Goal: Navigation & Orientation: Find specific page/section

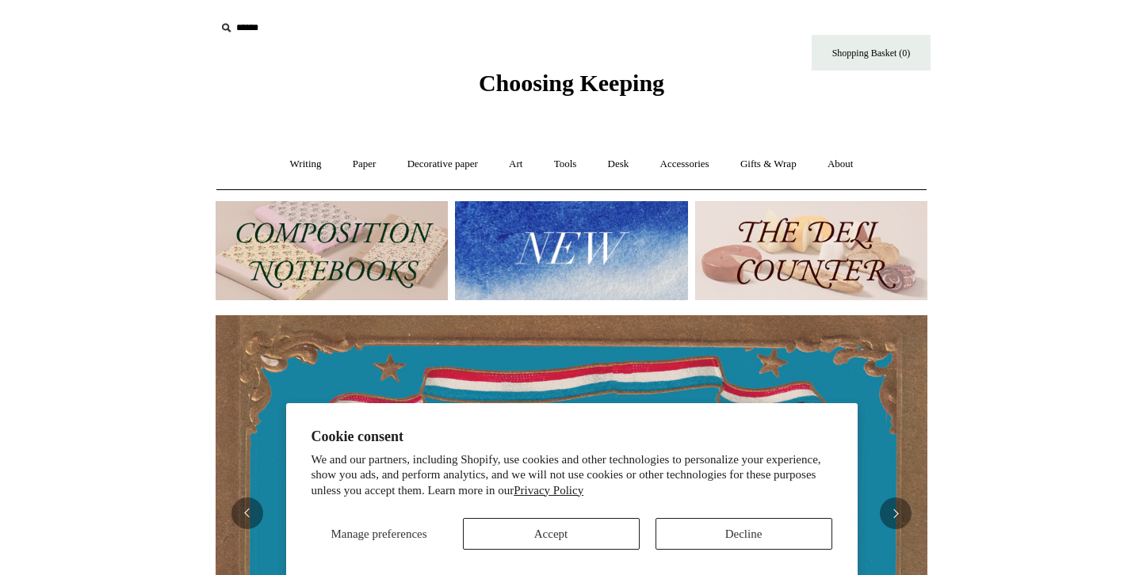
click at [357, 169] on link "Paper +" at bounding box center [364, 164] width 52 height 42
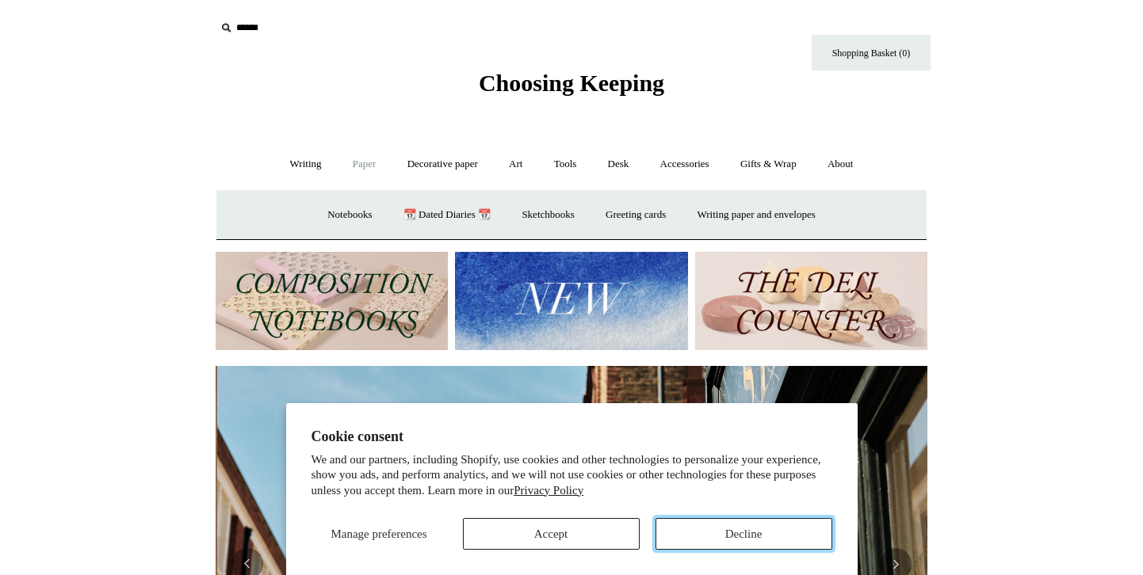
scroll to position [0, 712]
click at [682, 527] on button "Decline" at bounding box center [743, 534] width 177 height 32
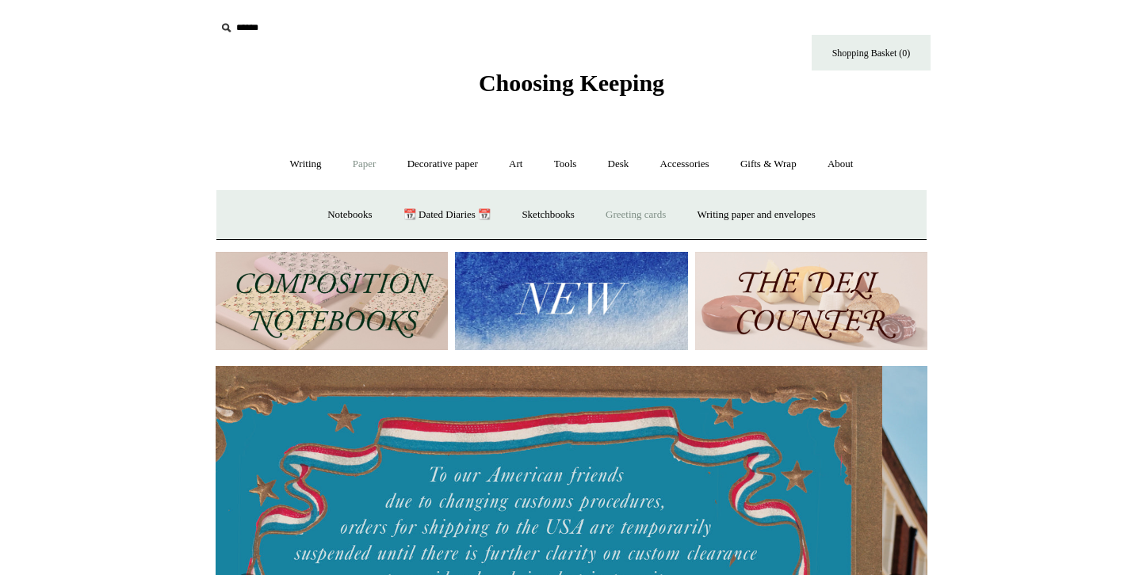
scroll to position [0, 0]
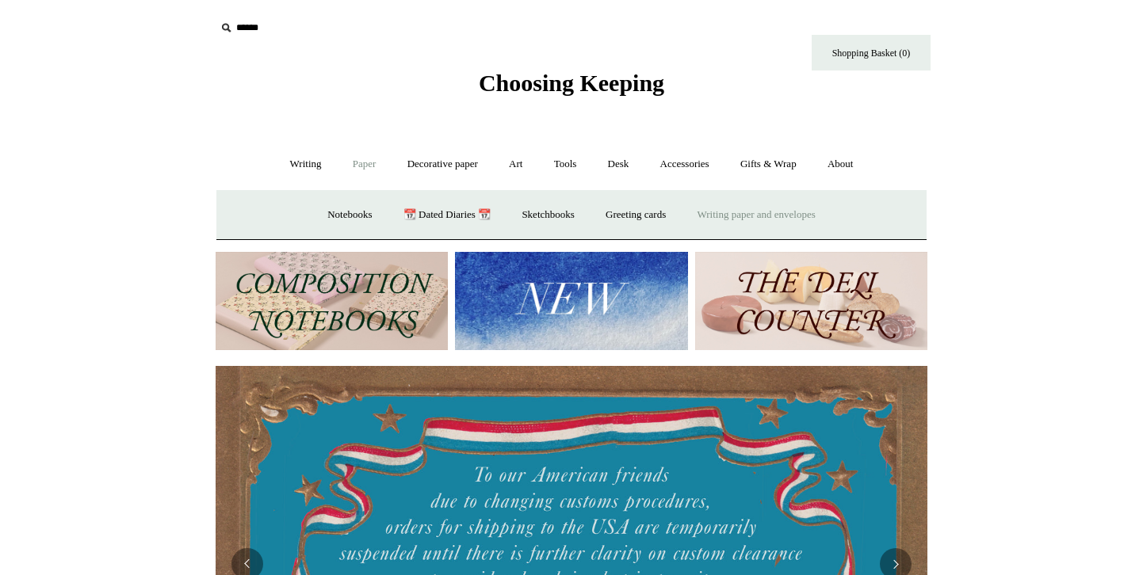
click at [709, 219] on link "Writing paper and envelopes +" at bounding box center [756, 215] width 147 height 42
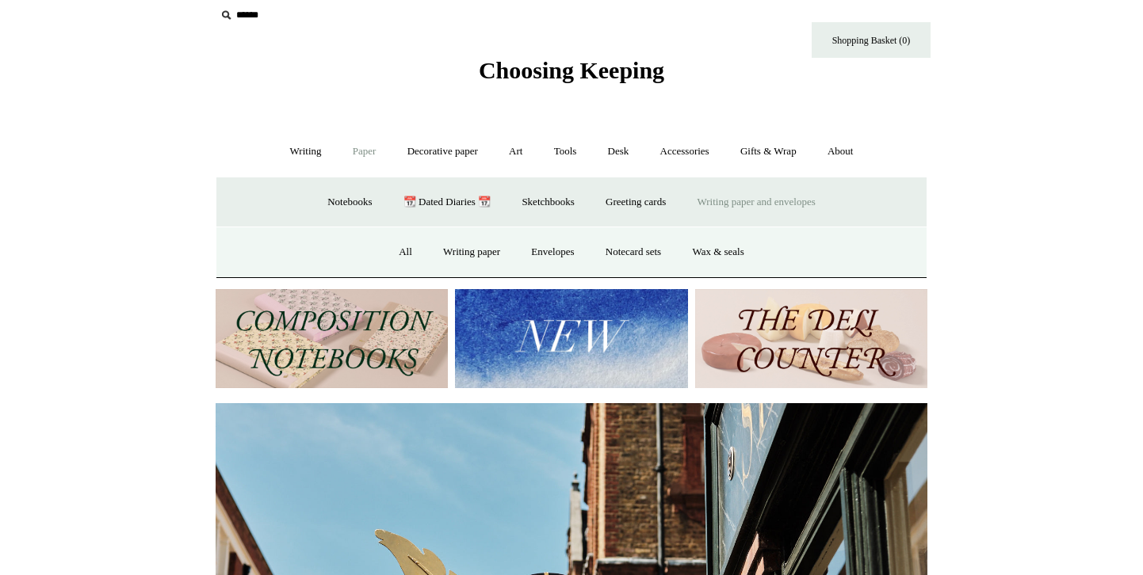
scroll to position [19, 0]
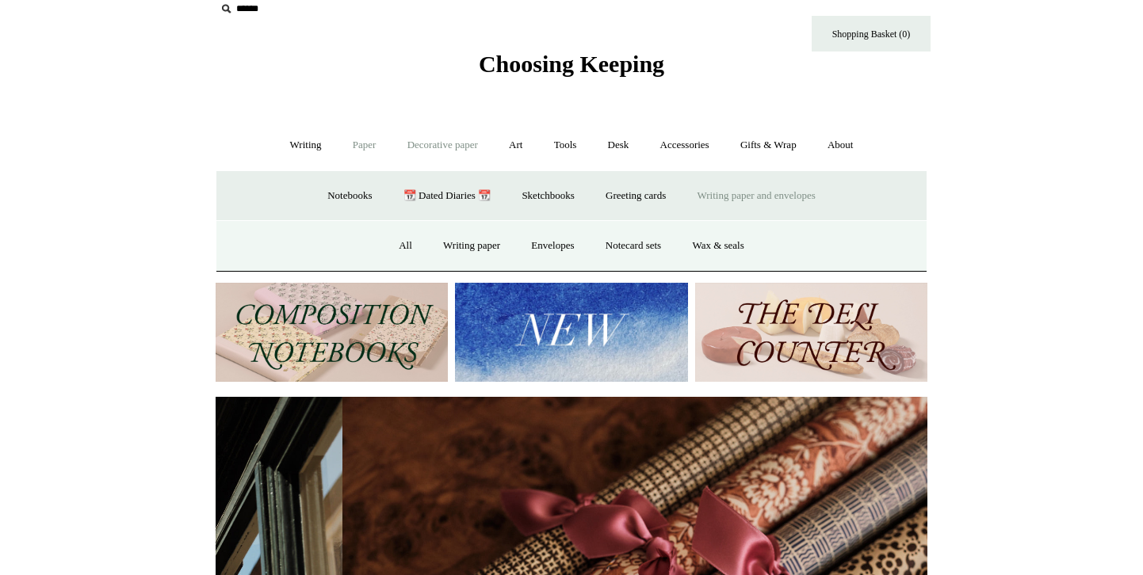
click at [425, 157] on link "Decorative paper +" at bounding box center [442, 145] width 99 height 42
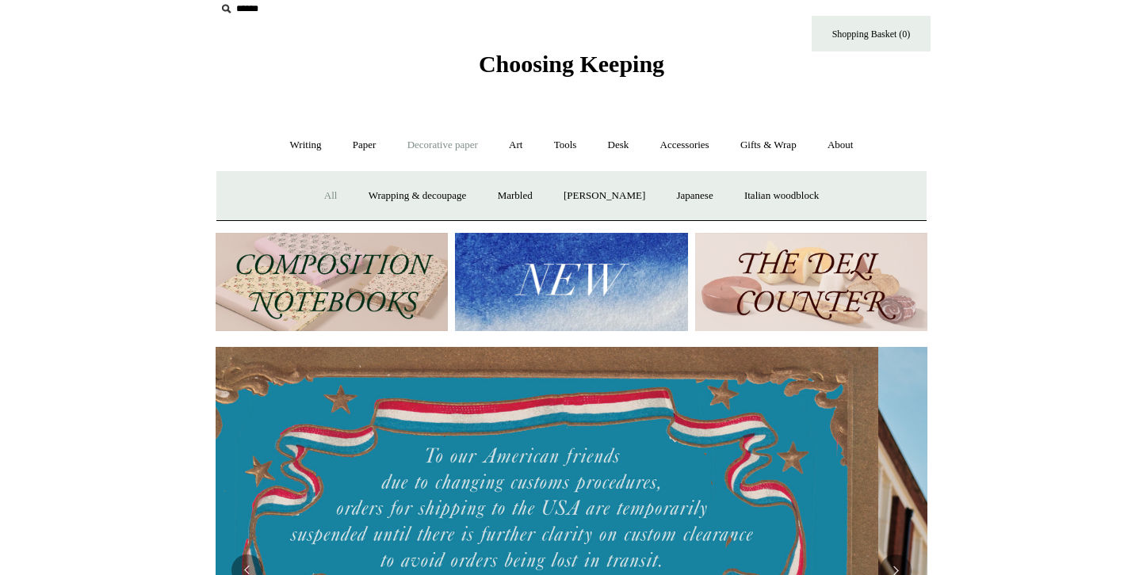
scroll to position [0, 2]
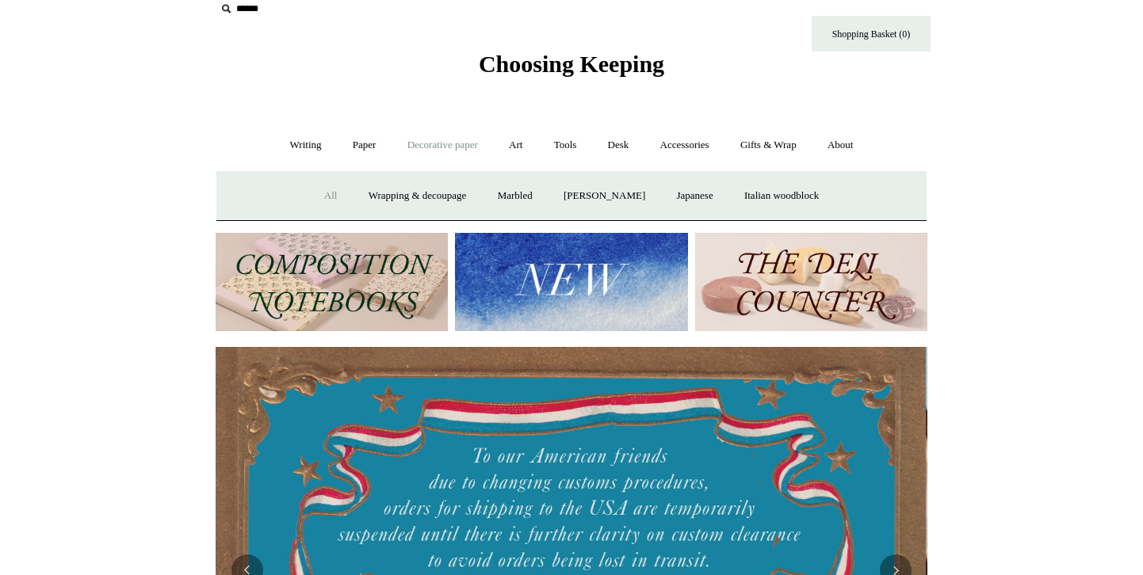
click at [323, 200] on link "All" at bounding box center [331, 196] width 42 height 42
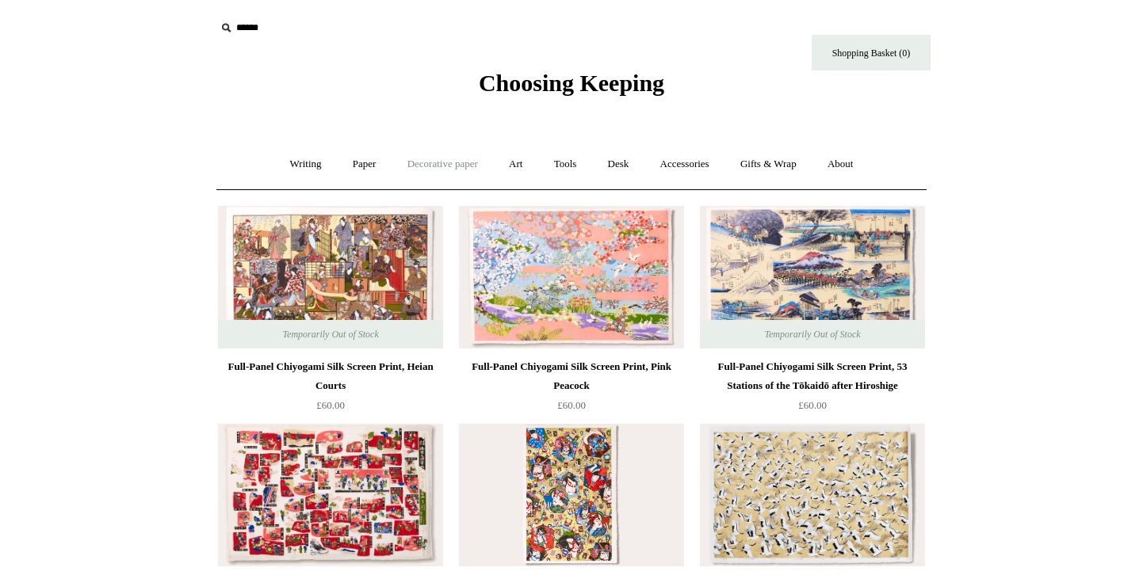
click at [449, 161] on link "Decorative paper +" at bounding box center [442, 164] width 99 height 42
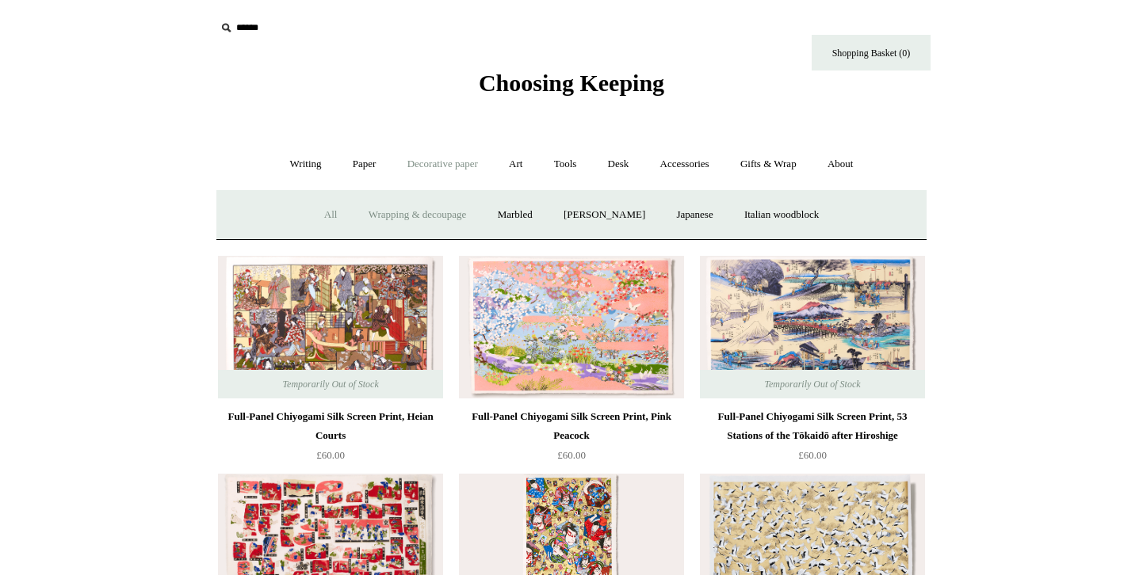
click at [421, 212] on link "Wrapping & decoupage" at bounding box center [417, 215] width 127 height 42
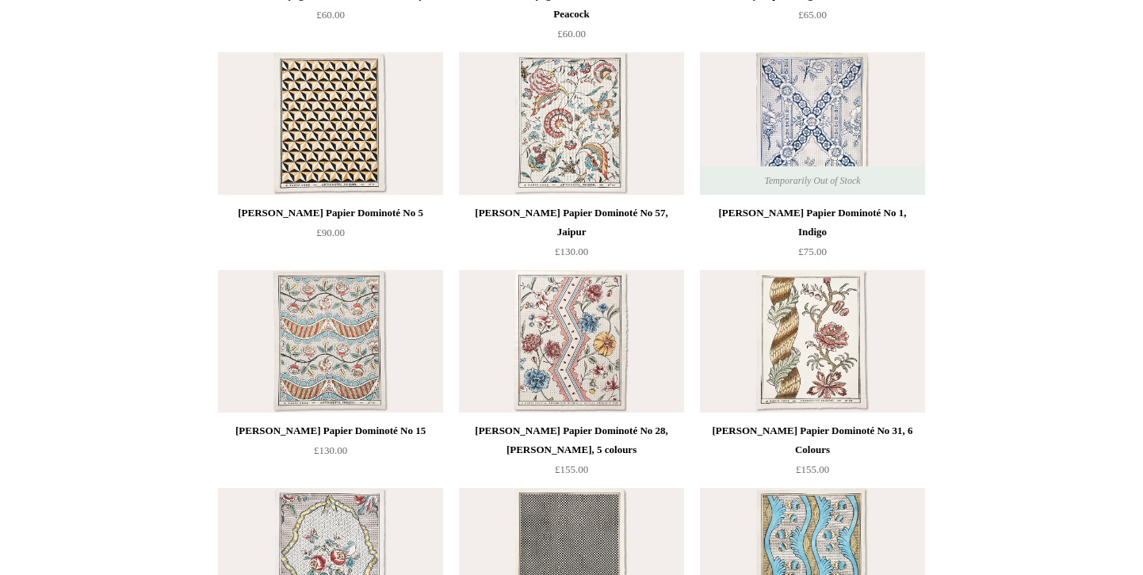
scroll to position [1095, 0]
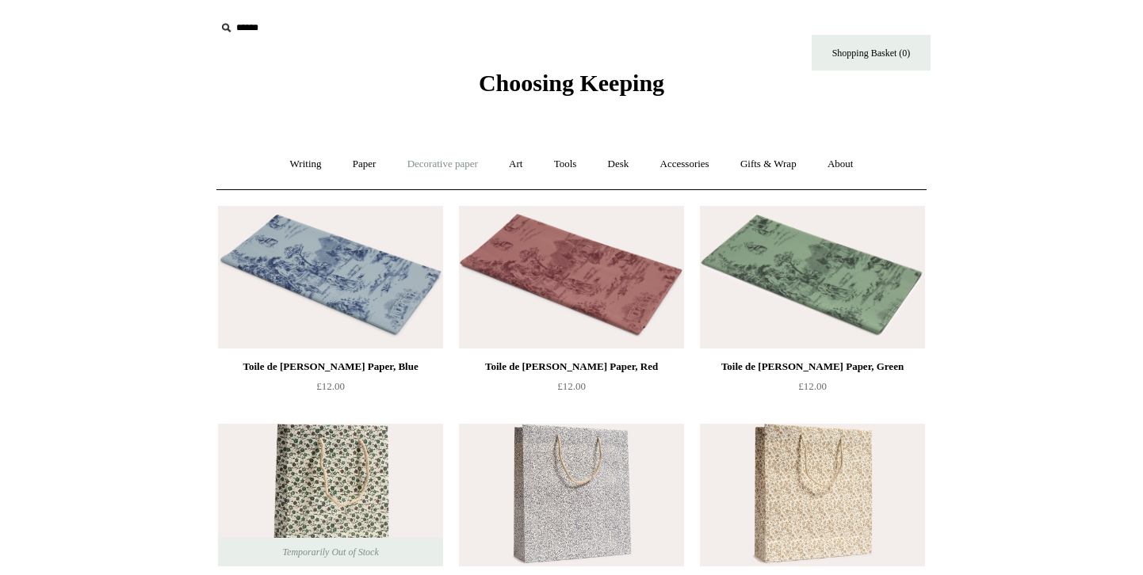
click at [423, 165] on link "Decorative paper +" at bounding box center [442, 164] width 99 height 42
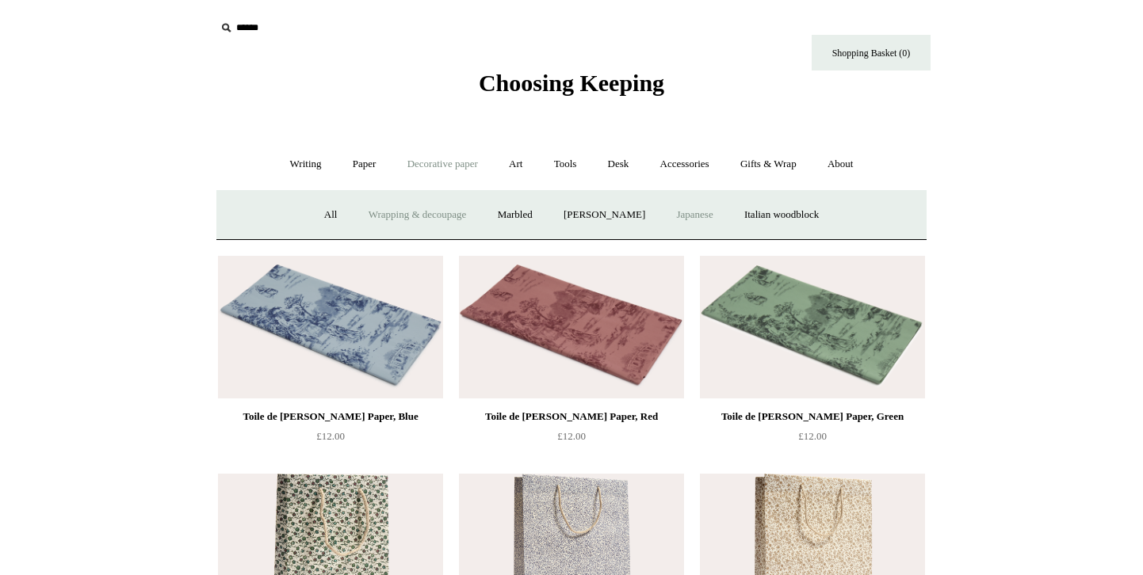
click at [685, 223] on link "Japanese" at bounding box center [694, 215] width 65 height 42
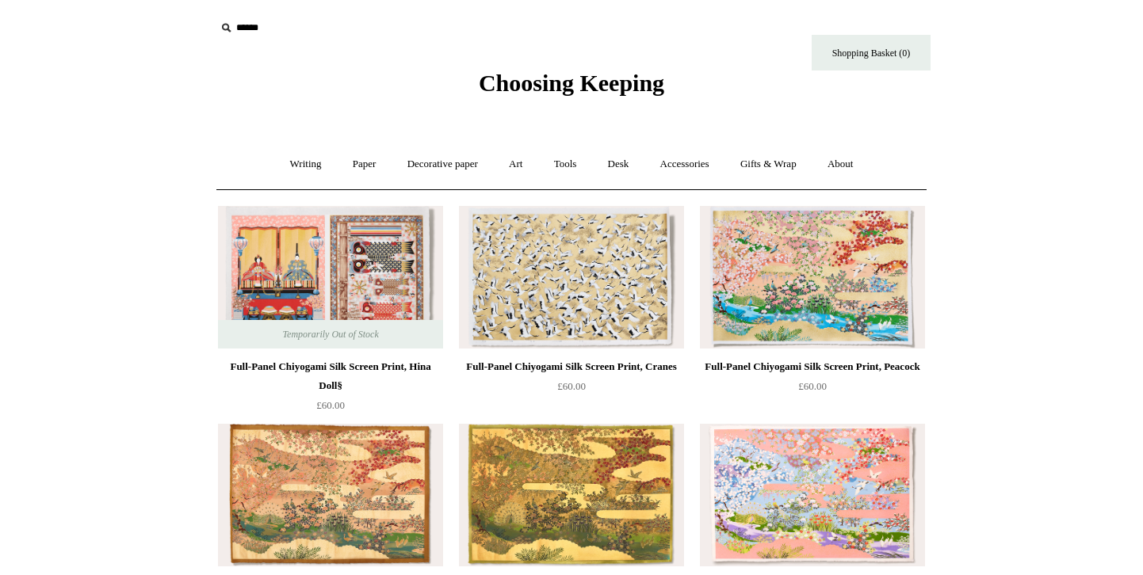
scroll to position [1, 0]
